Goal: Information Seeking & Learning: Learn about a topic

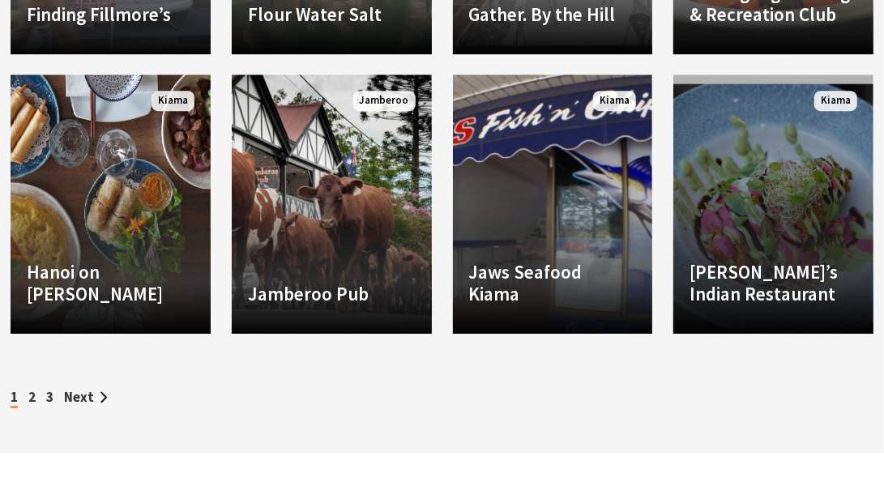
scroll to position [2349, 0]
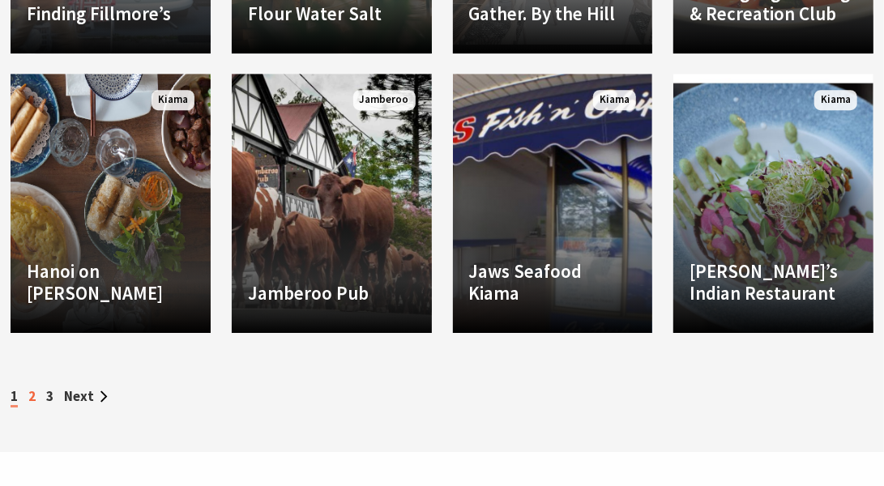
click at [32, 387] on link "2" at bounding box center [31, 396] width 7 height 18
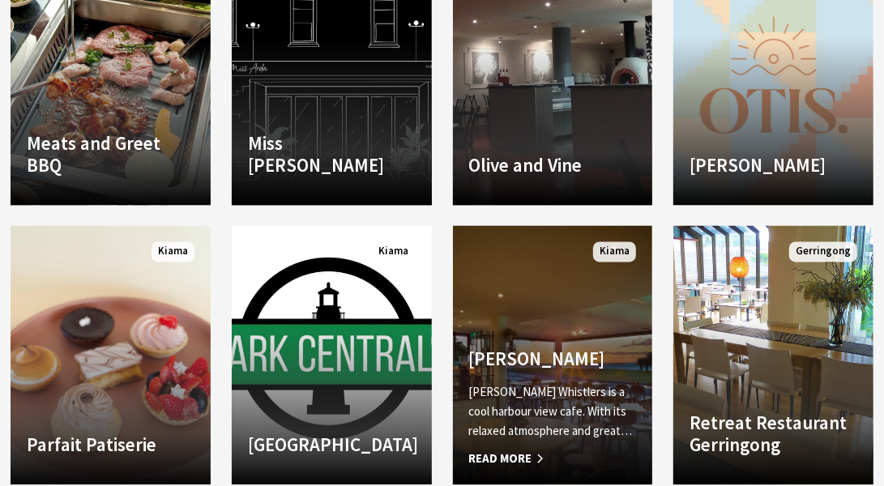
scroll to position [1377, 0]
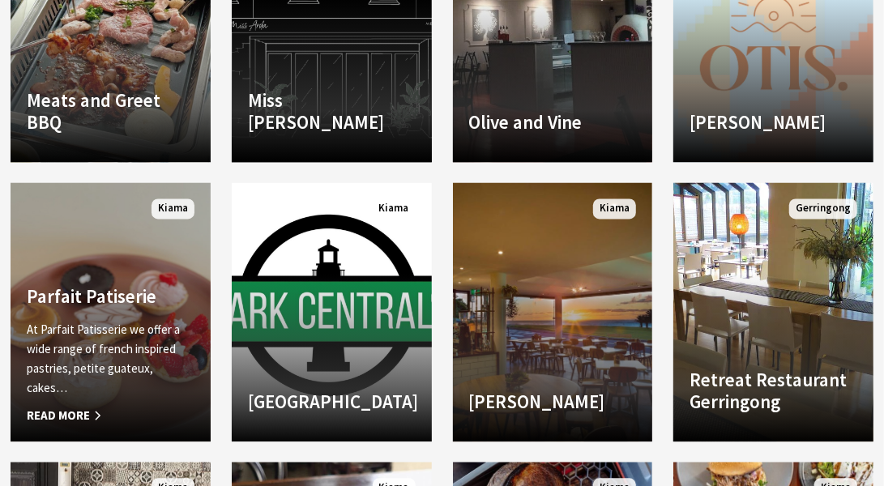
click at [98, 286] on h4 "Parfait Patiserie" at bounding box center [111, 297] width 168 height 23
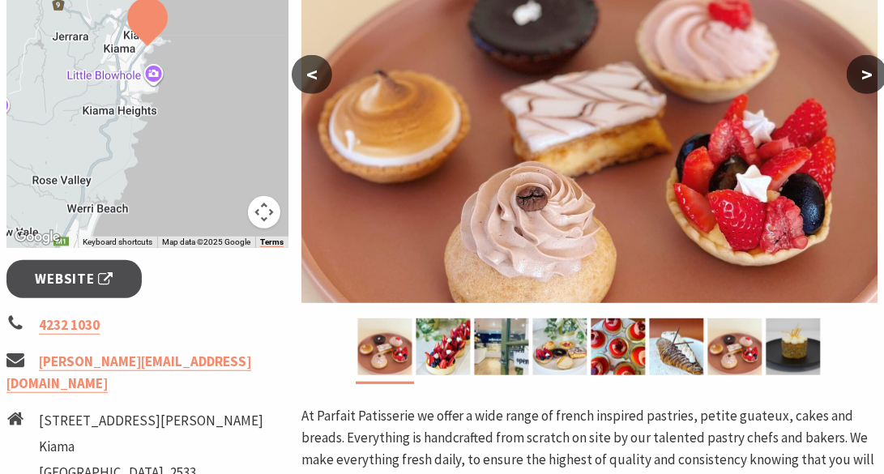
scroll to position [405, 0]
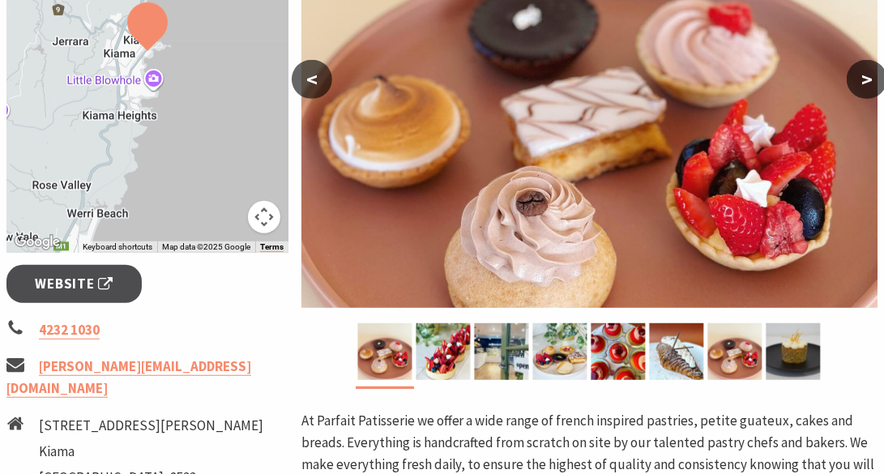
click at [853, 75] on button ">" at bounding box center [866, 79] width 40 height 39
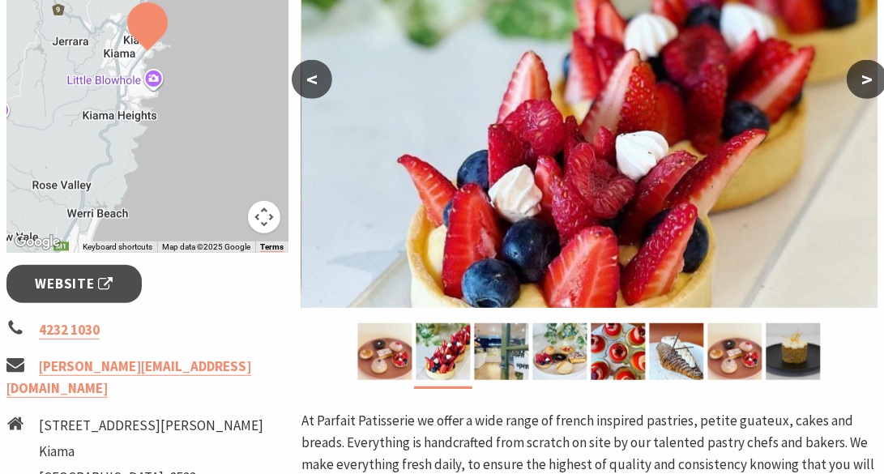
click at [853, 75] on button ">" at bounding box center [866, 79] width 40 height 39
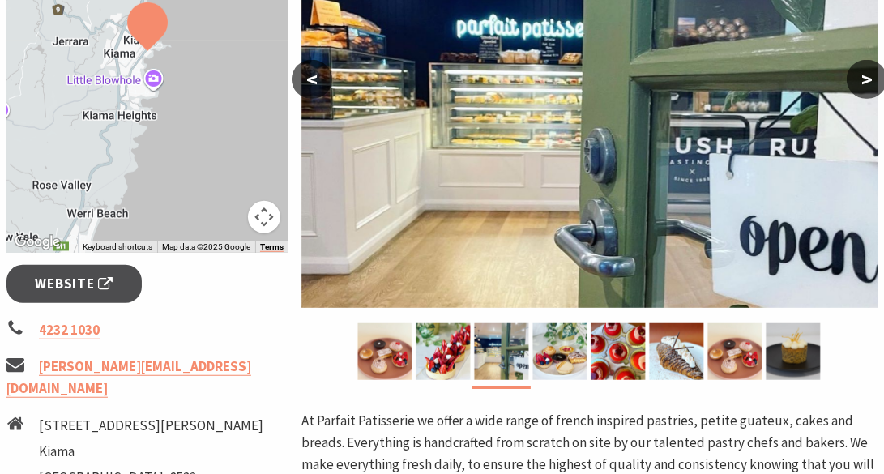
click at [853, 75] on button ">" at bounding box center [866, 79] width 40 height 39
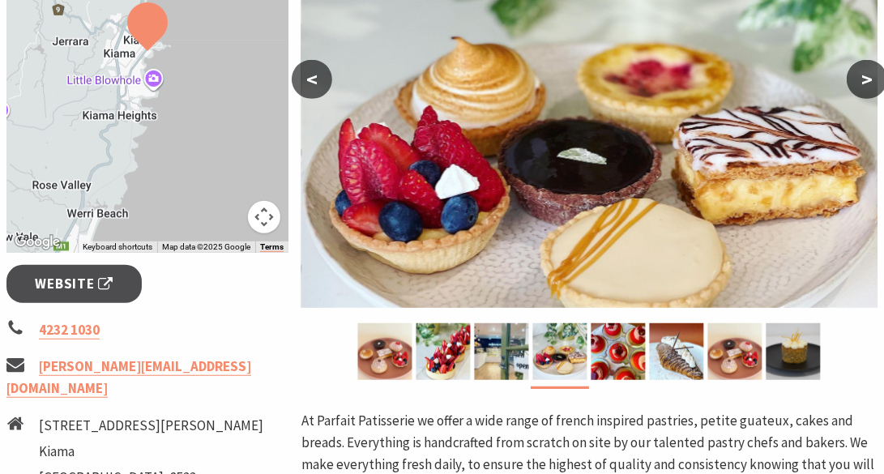
click at [864, 80] on button ">" at bounding box center [866, 79] width 40 height 39
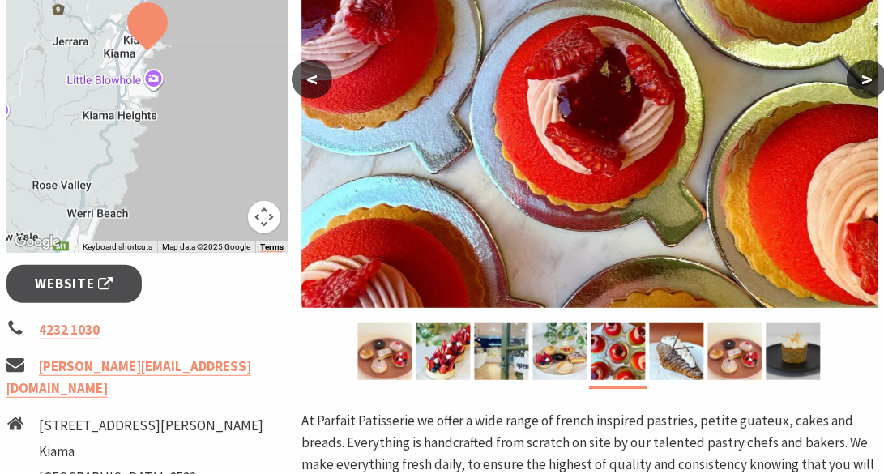
click at [864, 80] on button ">" at bounding box center [866, 79] width 40 height 39
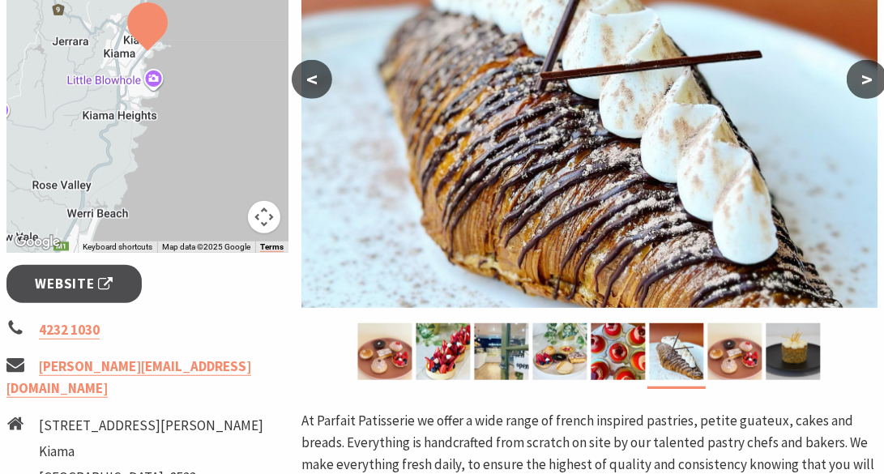
click at [864, 80] on button ">" at bounding box center [866, 79] width 40 height 39
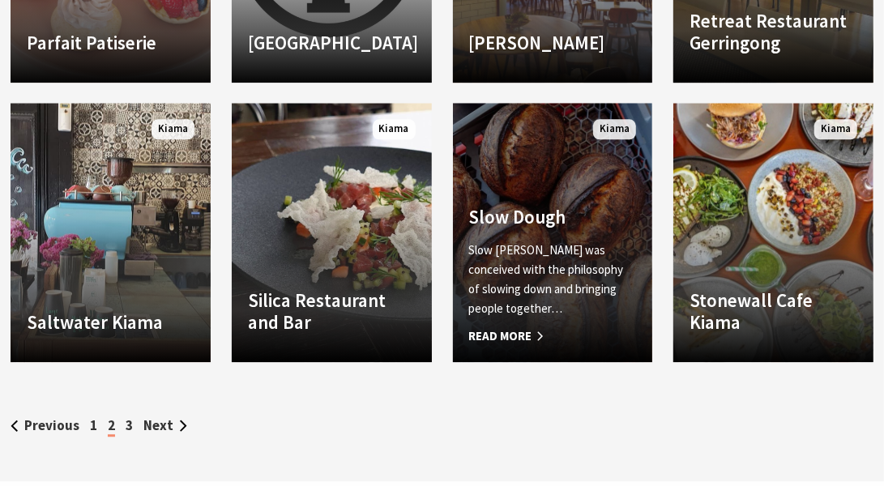
scroll to position [1782, 0]
